Goal: Transaction & Acquisition: Subscribe to service/newsletter

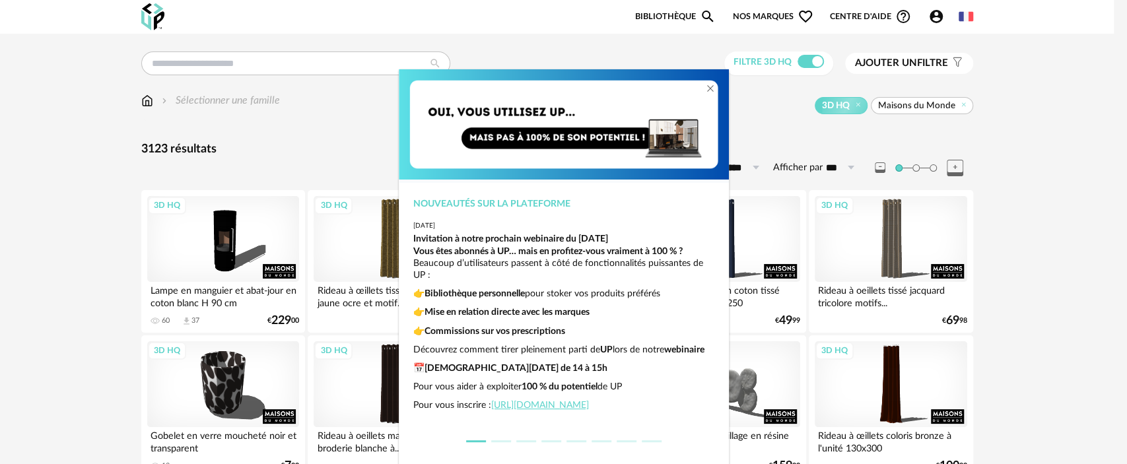
scroll to position [32, 0]
click at [774, 120] on div "Nouveautés sur la plateforme [DATE] Invitation à notre prochain webinaire du [D…" at bounding box center [563, 232] width 1127 height 464
click at [495, 444] on li "dialog" at bounding box center [500, 441] width 25 height 18
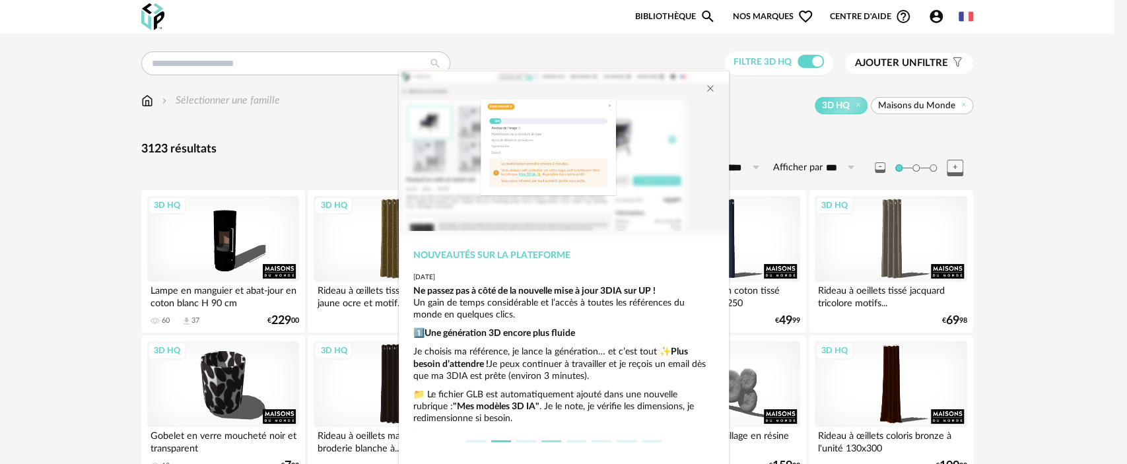
click at [541, 440] on button "dialog" at bounding box center [551, 441] width 20 height 2
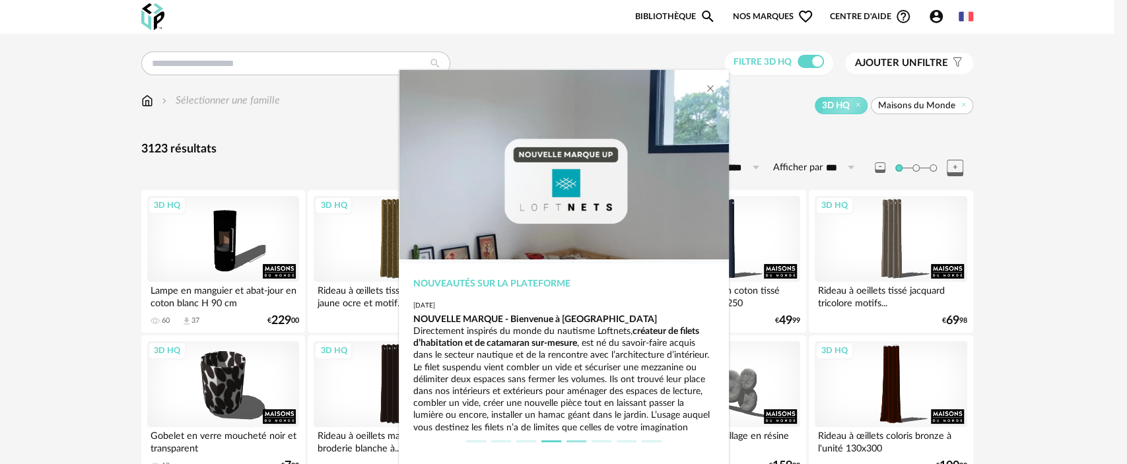
click at [578, 442] on button "dialog" at bounding box center [576, 441] width 20 height 2
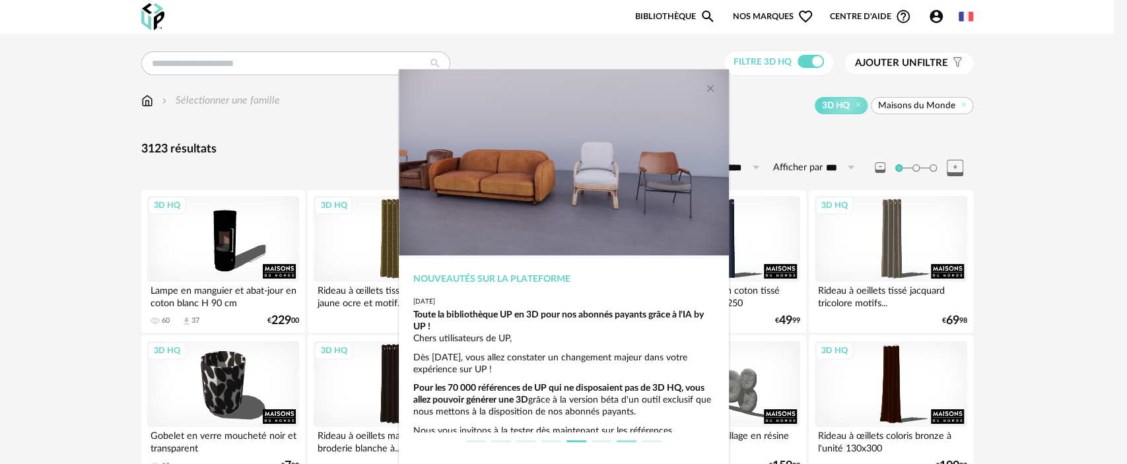
click at [614, 440] on li "dialog" at bounding box center [626, 441] width 25 height 18
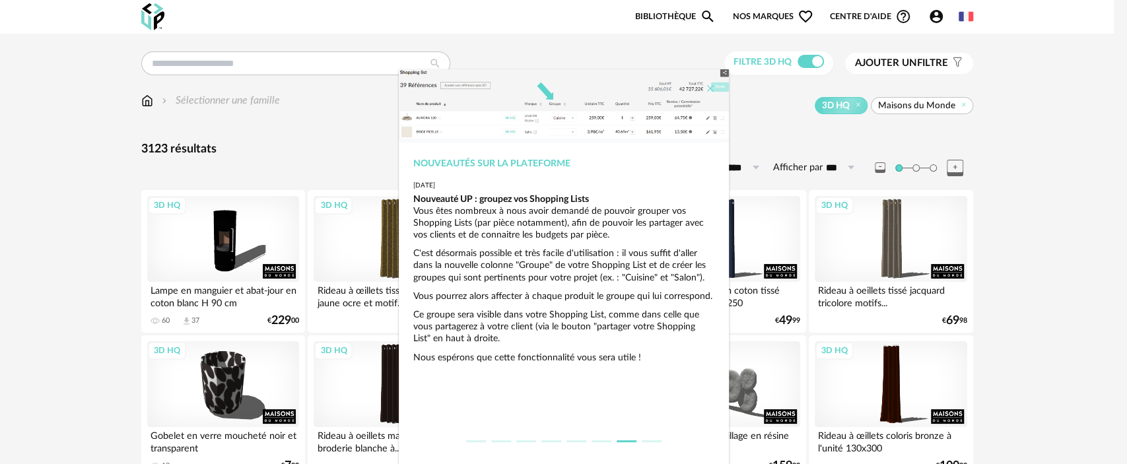
click at [705, 86] on icon "Close" at bounding box center [710, 88] width 11 height 11
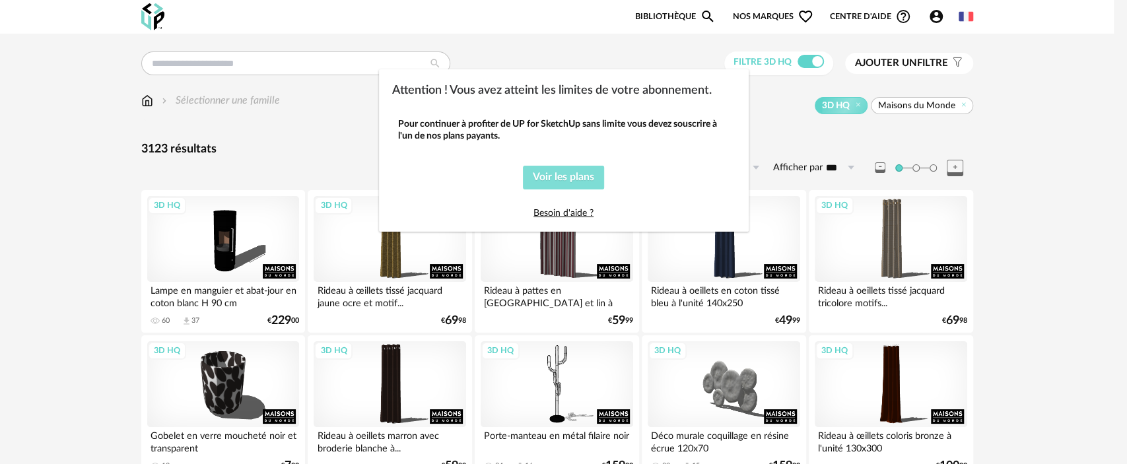
click at [554, 185] on button "Voir les plans" at bounding box center [563, 178] width 81 height 24
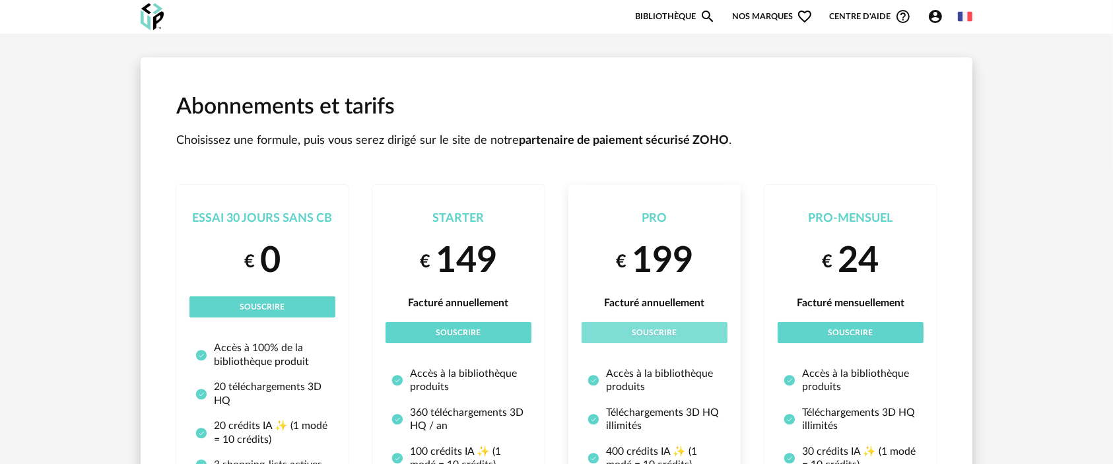
click at [636, 332] on span "Souscrire" at bounding box center [654, 333] width 45 height 8
